Goal: Find specific page/section: Find specific page/section

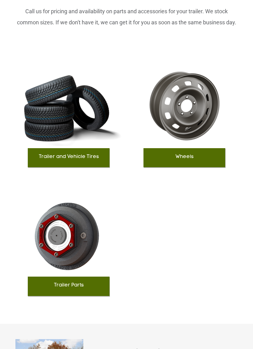
scroll to position [866, 0]
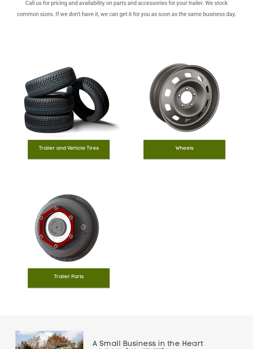
click at [186, 131] on div "Wheels" at bounding box center [184, 104] width 106 height 110
click at [191, 146] on h3 "Wheels" at bounding box center [184, 149] width 76 height 6
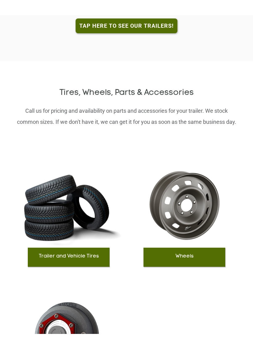
scroll to position [775, 0]
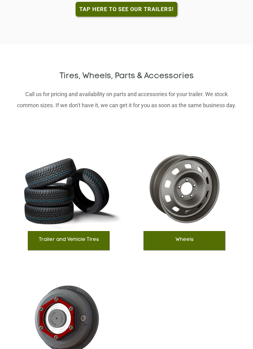
click at [184, 183] on div "Wheels" at bounding box center [184, 195] width 106 height 110
click at [183, 237] on h3 "Wheels" at bounding box center [184, 240] width 76 height 6
click at [181, 237] on h3 "Wheels" at bounding box center [184, 240] width 76 height 6
click at [185, 176] on div "Wheels" at bounding box center [184, 195] width 106 height 110
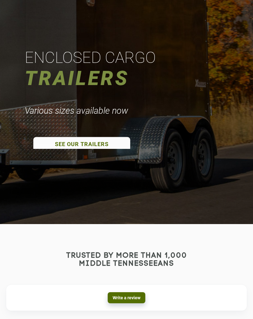
scroll to position [0, 0]
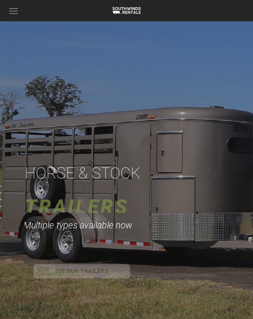
click at [17, 13] on button "Toggle navigation" at bounding box center [13, 11] width 15 height 12
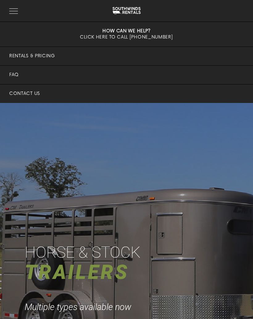
click at [10, 12] on button "Toggle navigation" at bounding box center [13, 11] width 15 height 12
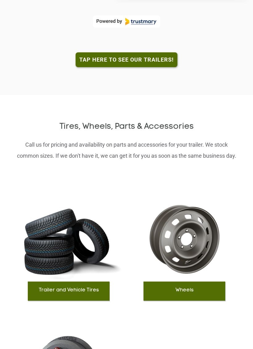
scroll to position [726, 0]
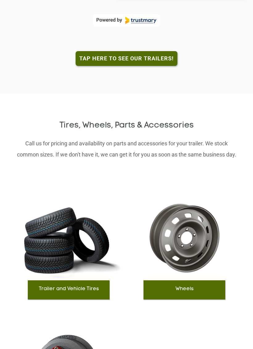
click at [172, 287] on h3 "Wheels" at bounding box center [184, 290] width 76 height 6
click at [171, 287] on h3 "Wheels" at bounding box center [184, 290] width 76 height 6
click at [140, 51] on link "Tap here to see our trailers!" at bounding box center [127, 58] width 102 height 15
